Goal: Understand process/instructions: Learn how to perform a task or action

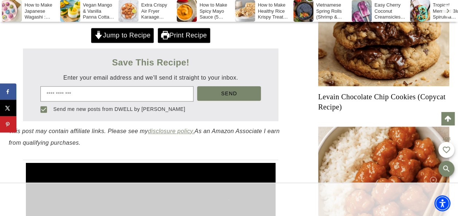
scroll to position [365, 0]
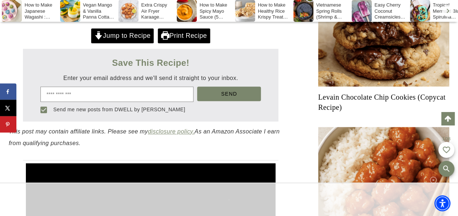
click at [139, 33] on link "Jump to Recipe" at bounding box center [122, 35] width 63 height 15
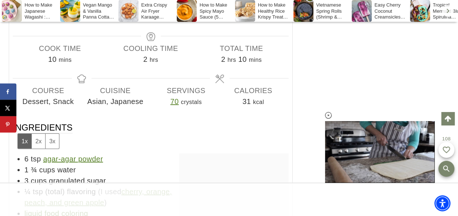
scroll to position [3742, 0]
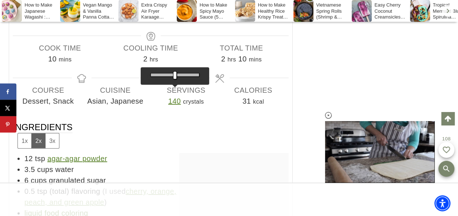
drag, startPoint x: 176, startPoint y: 68, endPoint x: 213, endPoint y: 71, distance: 37.4
type input "***"
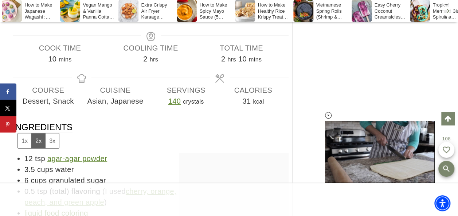
click at [50, 134] on button "3x" at bounding box center [52, 141] width 14 height 15
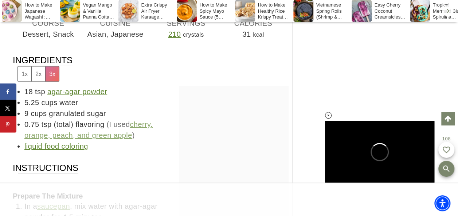
scroll to position [0, 0]
